Goal: Task Accomplishment & Management: Use online tool/utility

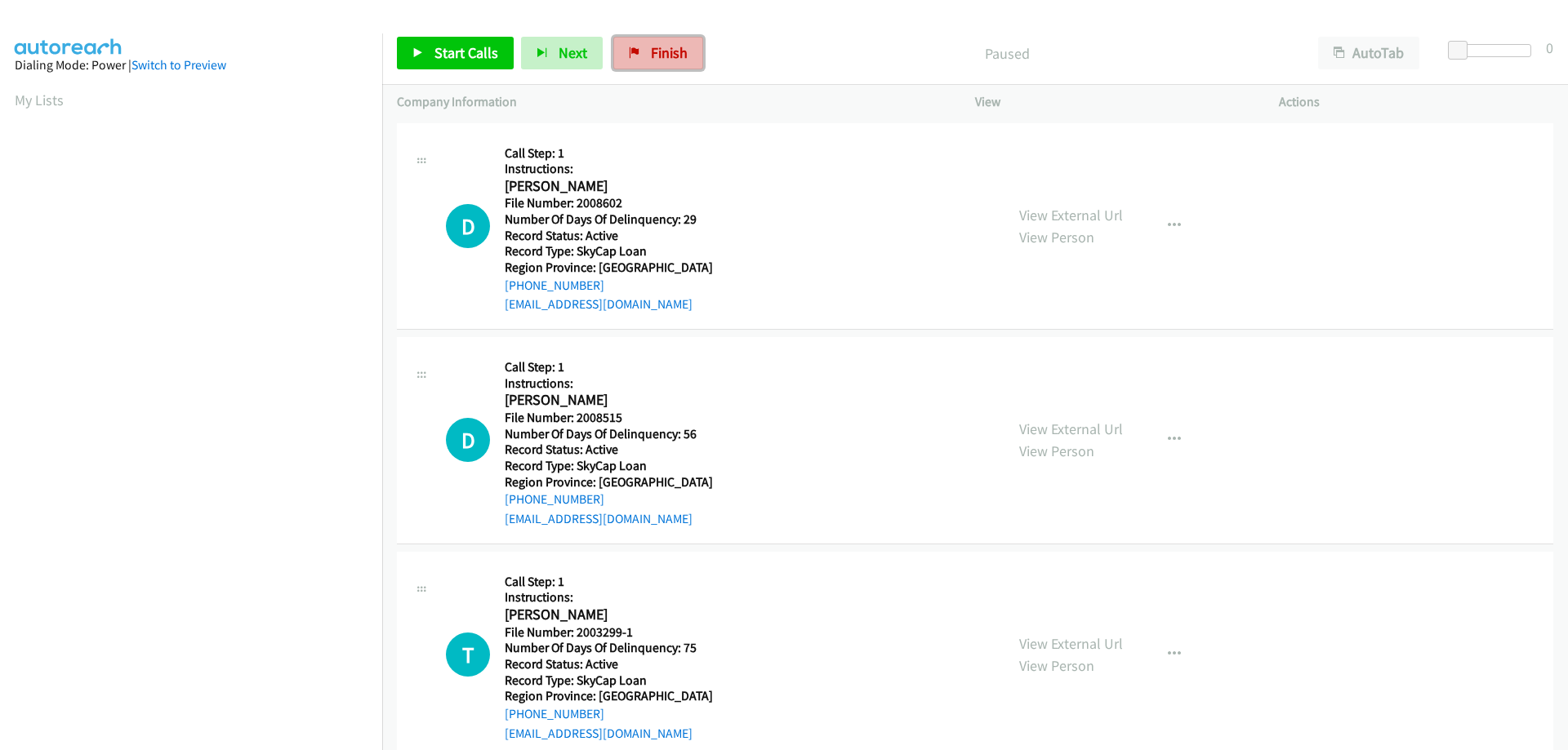
click at [658, 47] on span "Finish" at bounding box center [668, 53] width 37 height 19
click at [669, 54] on span "Finish" at bounding box center [668, 53] width 37 height 19
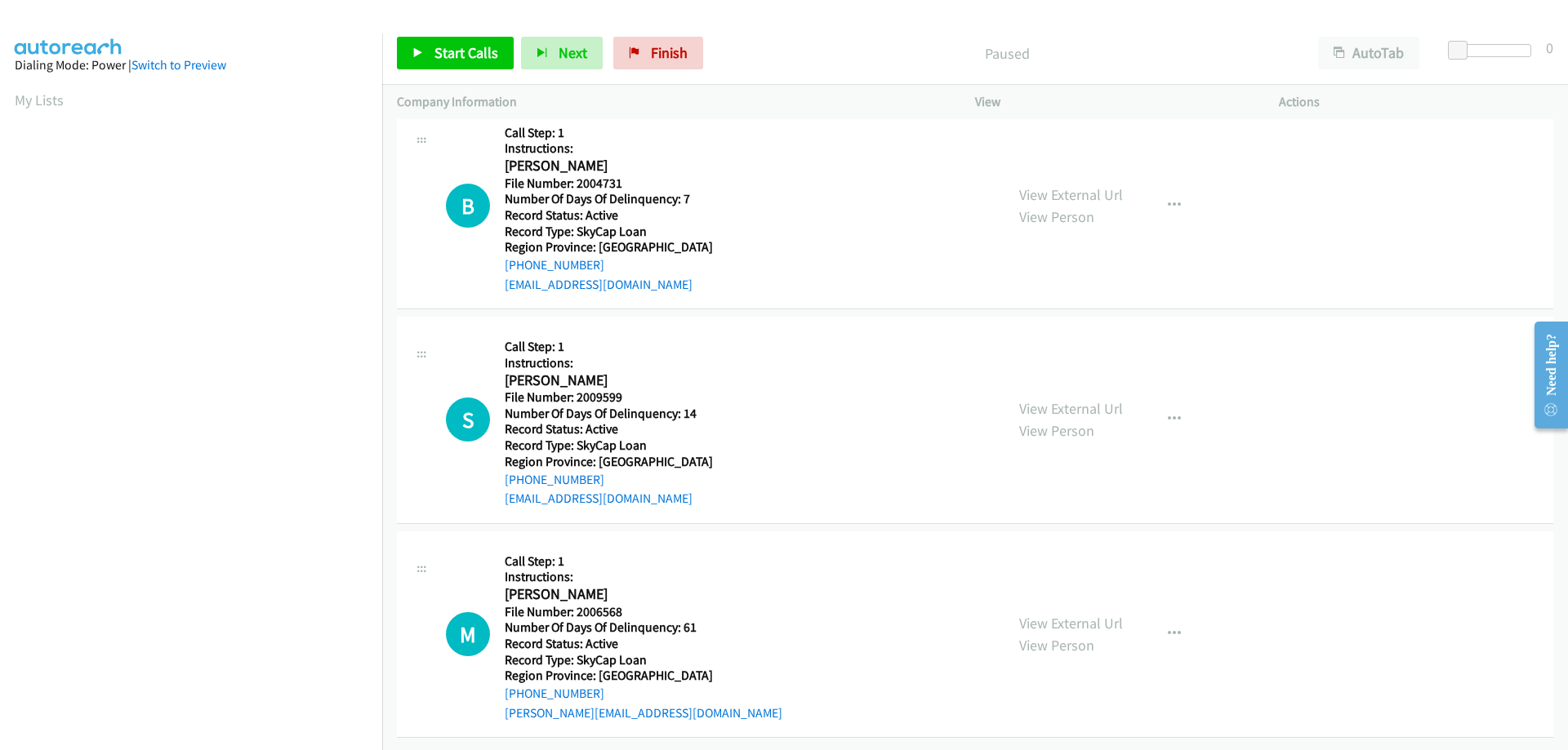
scroll to position [461, 0]
click at [651, 58] on span "Finish" at bounding box center [668, 53] width 37 height 19
